Goal: Information Seeking & Learning: Understand process/instructions

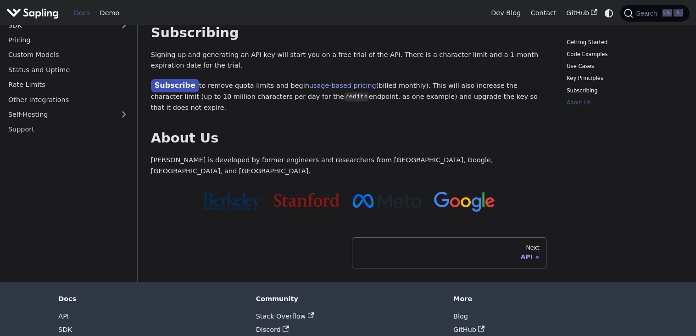
click at [216, 185] on div at bounding box center [349, 201] width 396 height 32
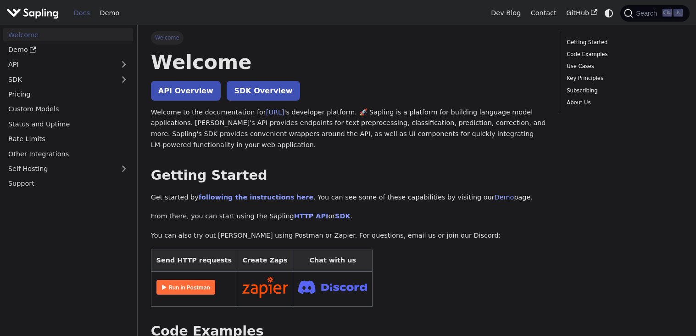
click at [178, 94] on link "API Overview" at bounding box center [186, 91] width 70 height 20
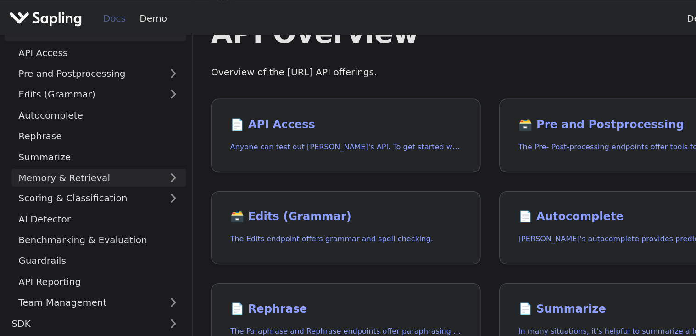
scroll to position [44, 0]
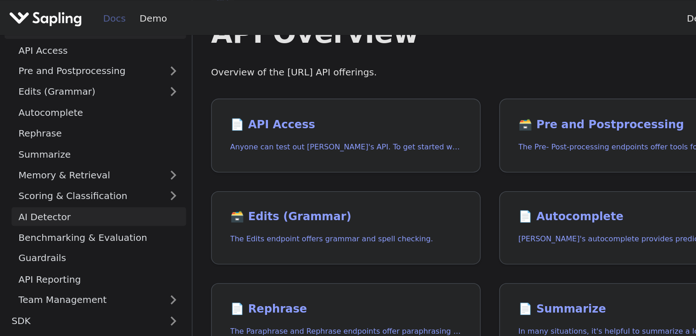
click at [51, 153] on link "AI Detector" at bounding box center [70, 154] width 125 height 13
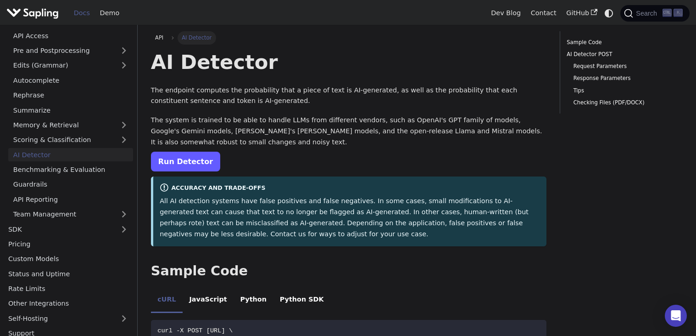
click at [179, 163] on link "Run Detector" at bounding box center [185, 161] width 69 height 20
